Goal: Task Accomplishment & Management: Complete application form

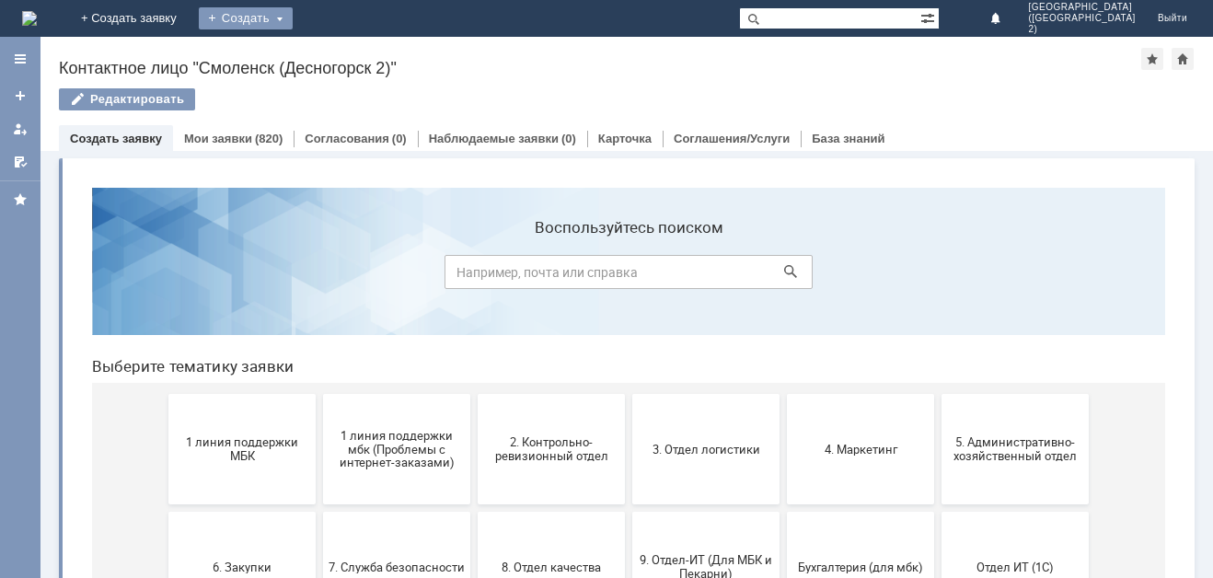
click at [293, 13] on div "Создать" at bounding box center [246, 18] width 94 height 22
click at [342, 52] on link "Заявка" at bounding box center [272, 55] width 140 height 22
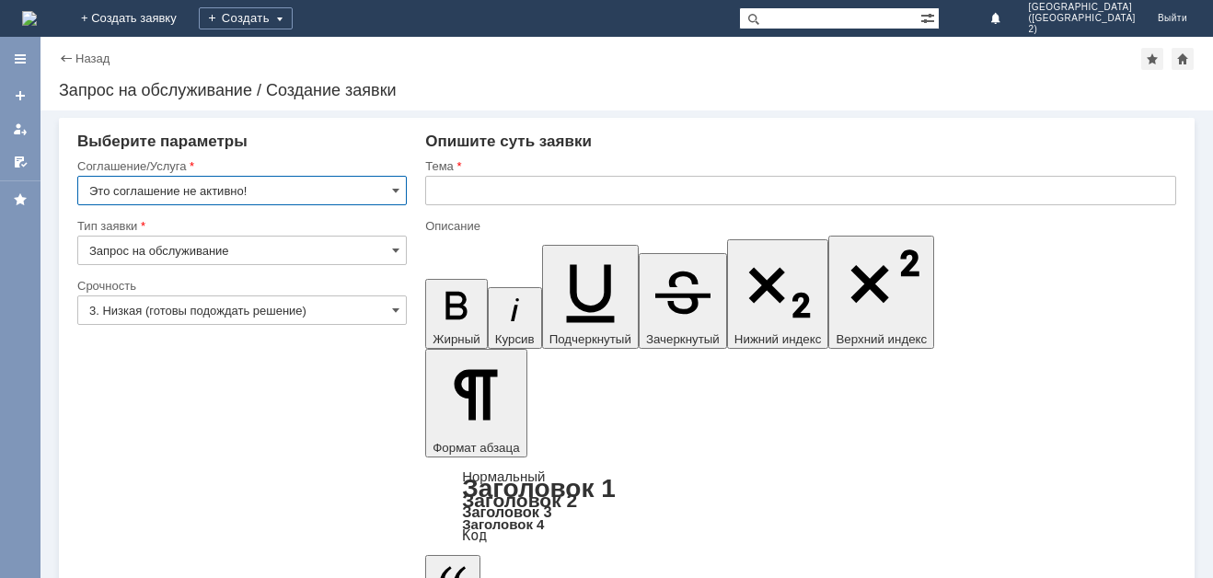
click at [400, 194] on input "Это соглашение не активно!" at bounding box center [241, 190] width 329 height 29
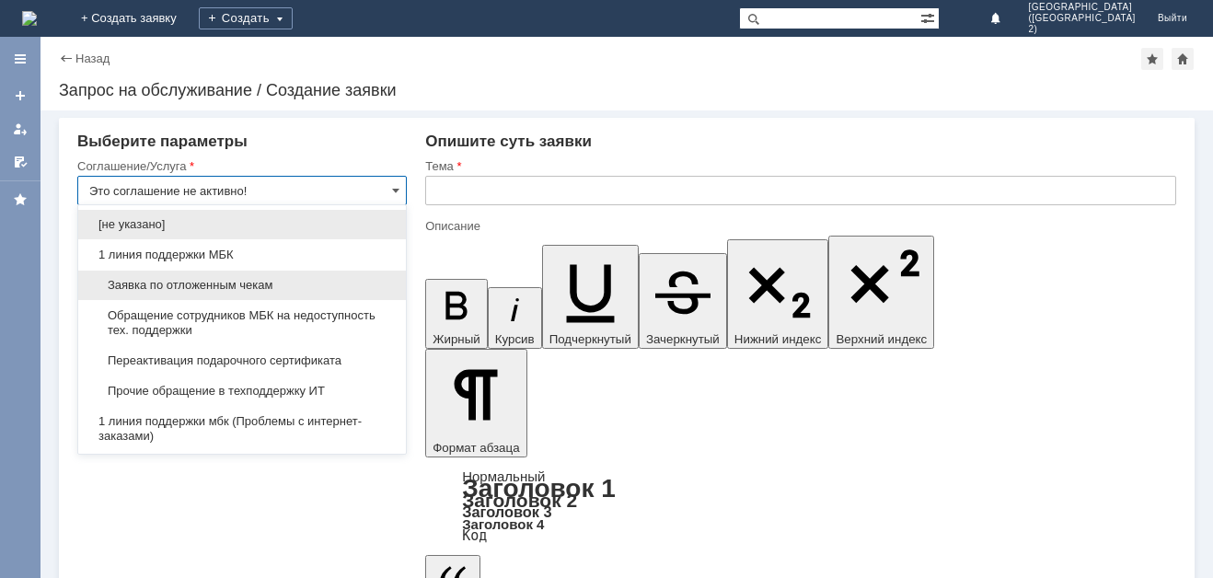
click at [385, 288] on div "Заявка по отложенным чекам" at bounding box center [242, 284] width 328 height 29
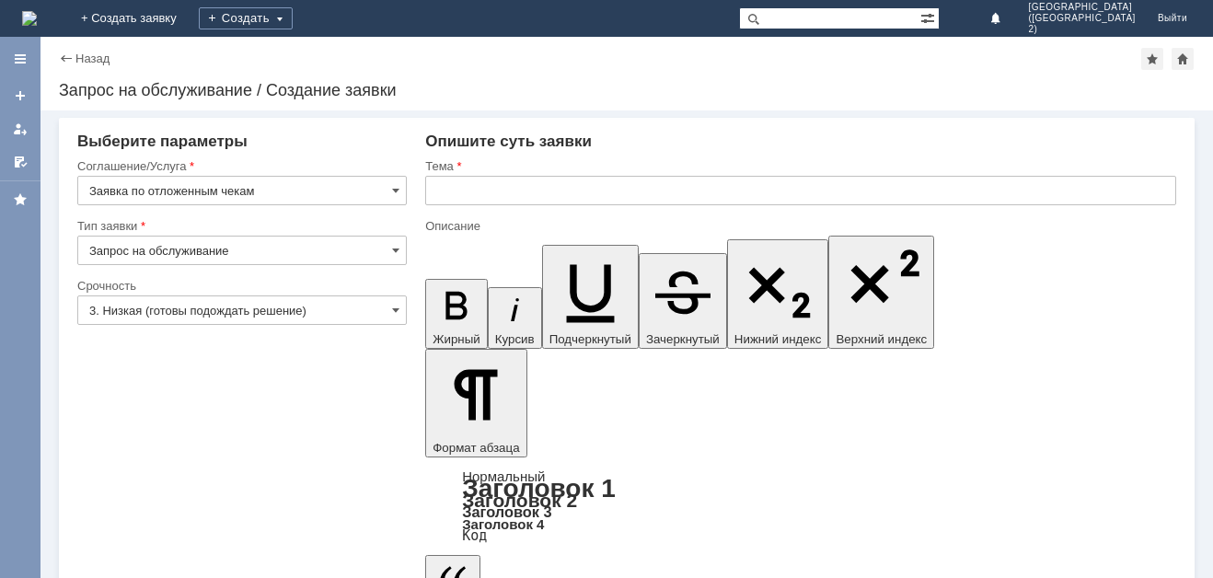
type input "Заявка по отложенным чекам"
click at [397, 309] on span at bounding box center [395, 310] width 7 height 15
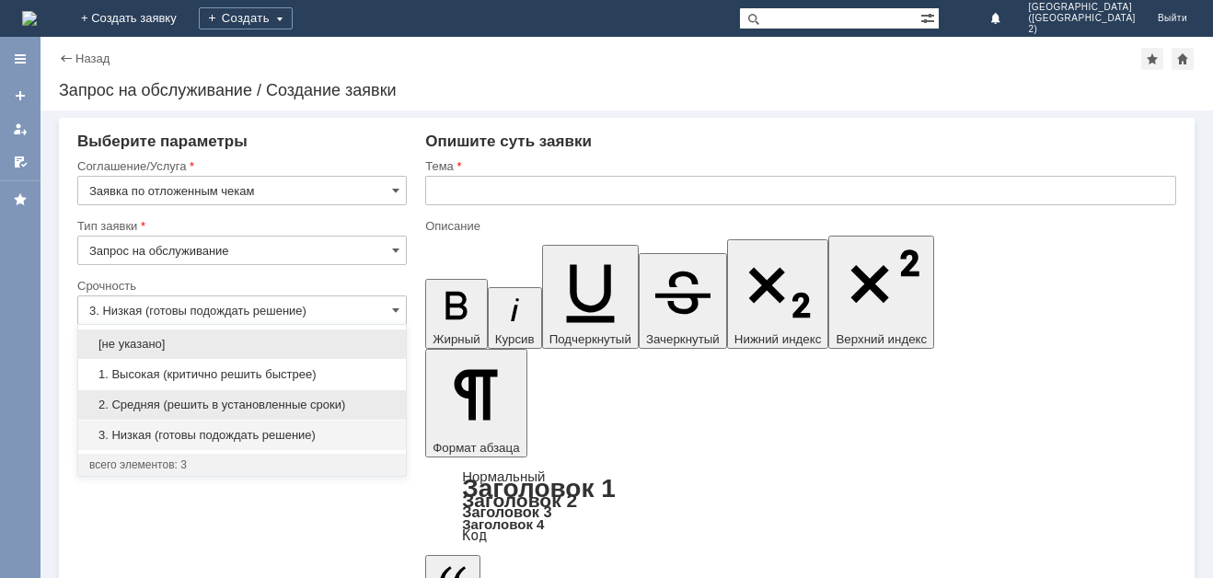
click at [380, 399] on span "2. Средняя (решить в установленные сроки)" at bounding box center [241, 404] width 305 height 15
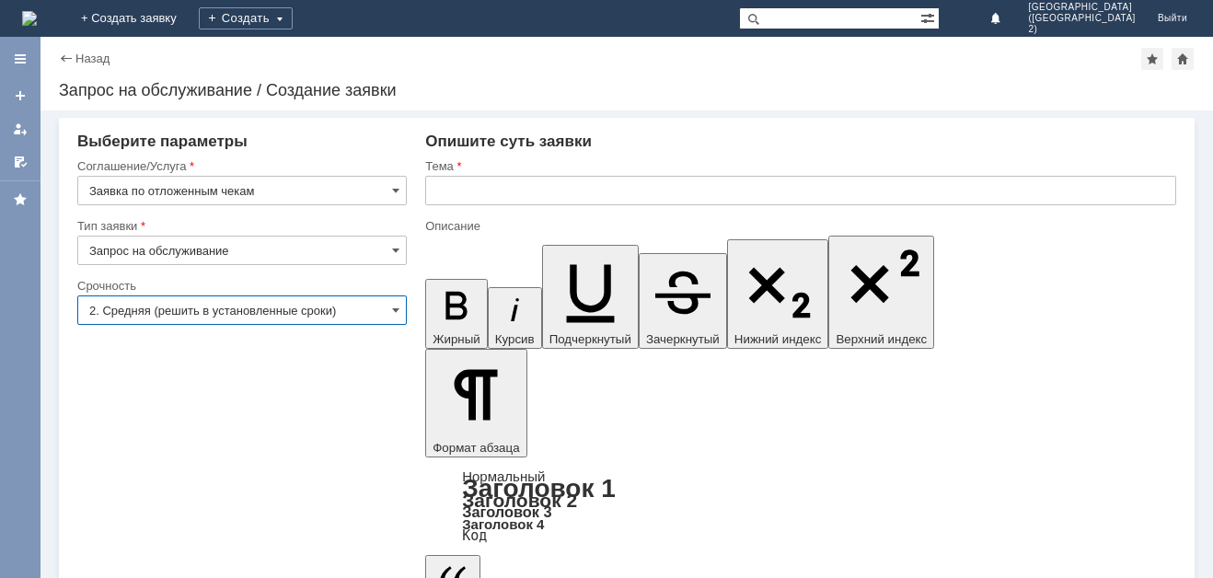
type input "2. Средняя (решить в установленные сроки)"
click at [498, 192] on input "text" at bounding box center [800, 190] width 751 height 29
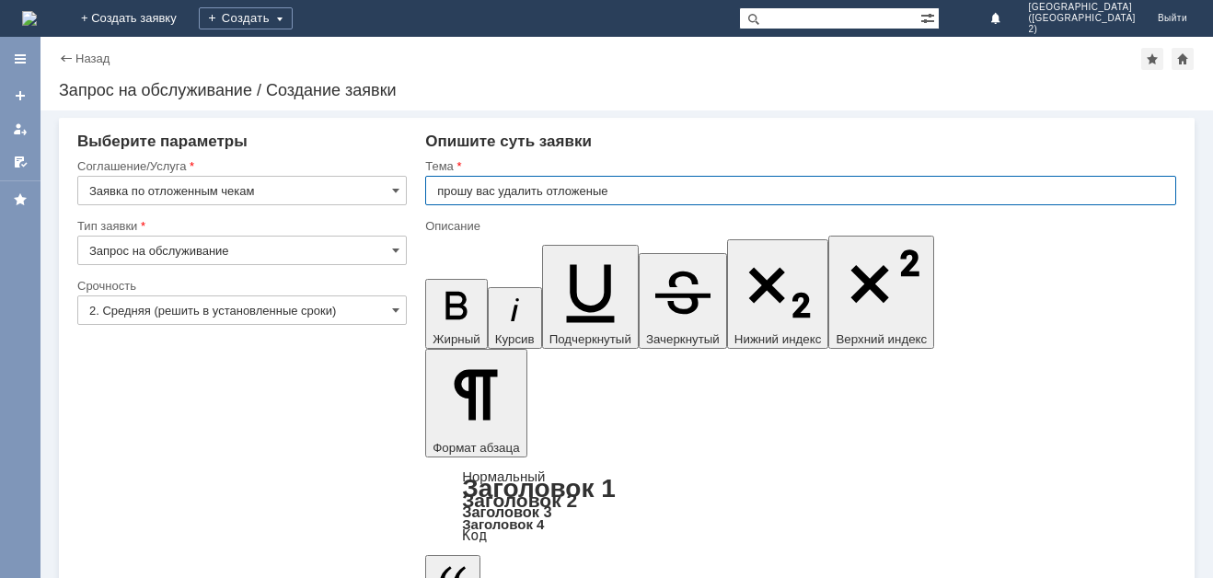
click at [584, 192] on input "прошу вас удалить отложеные" at bounding box center [800, 190] width 751 height 29
click at [587, 196] on input "прошу вас удалить отложеные" at bounding box center [800, 190] width 751 height 29
click at [687, 190] on input "прошу вас удалить отложенные" at bounding box center [800, 190] width 751 height 29
type input "прошу вас удалить отложенные чеки"
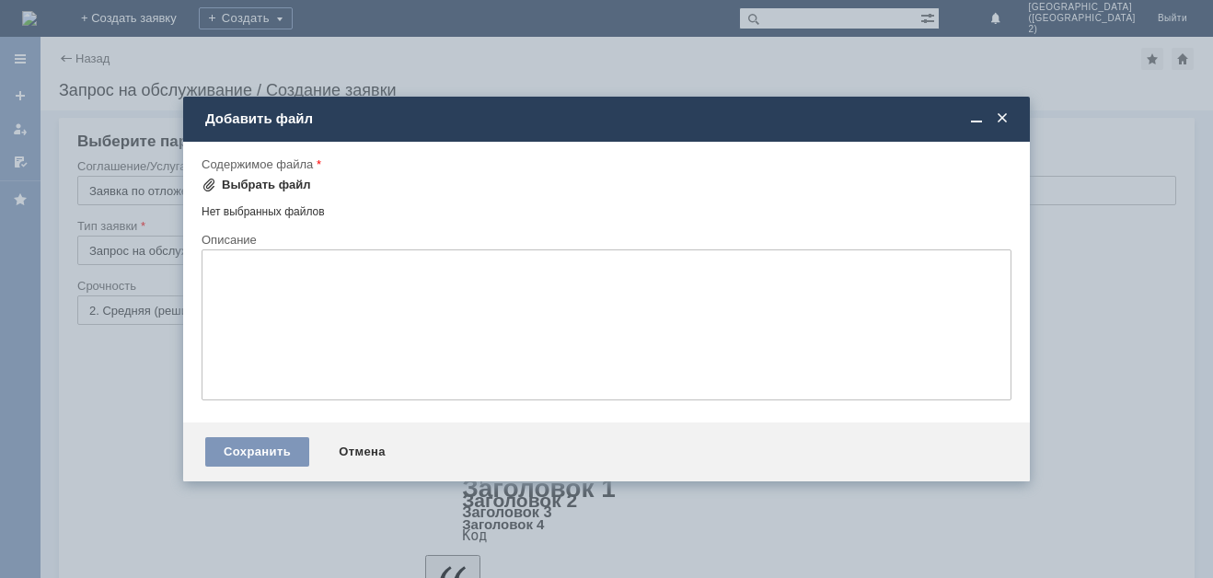
click at [277, 183] on div "Выбрать файл" at bounding box center [266, 185] width 89 height 15
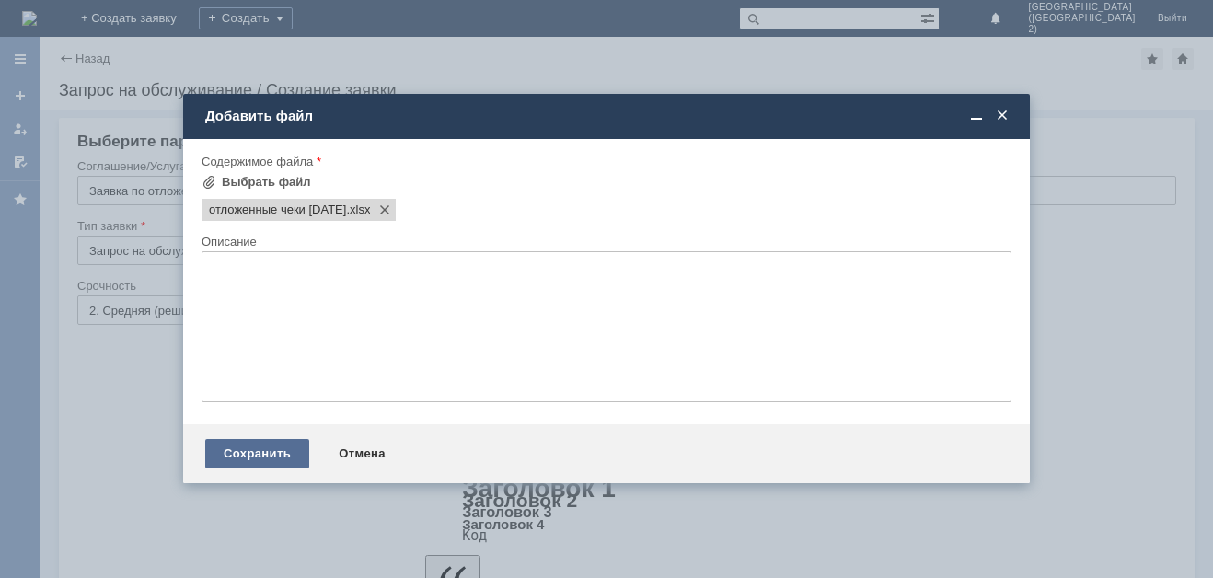
click at [274, 456] on div "Сохранить" at bounding box center [257, 453] width 104 height 29
